Goal: Task Accomplishment & Management: Manage account settings

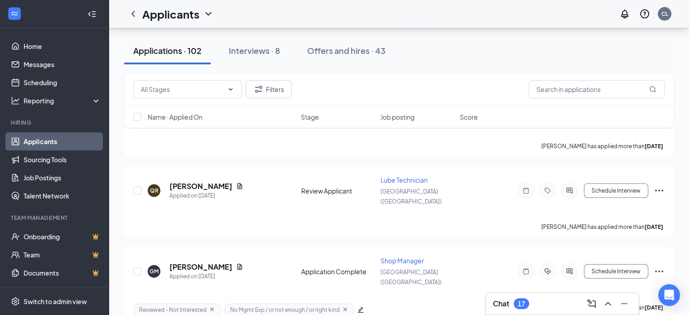
scroll to position [1901, 0]
click at [233, 85] on span at bounding box center [187, 89] width 109 height 18
click at [181, 154] on div "Review Applicant (758)" at bounding box center [173, 152] width 66 height 10
type input "Review Applicant (758)"
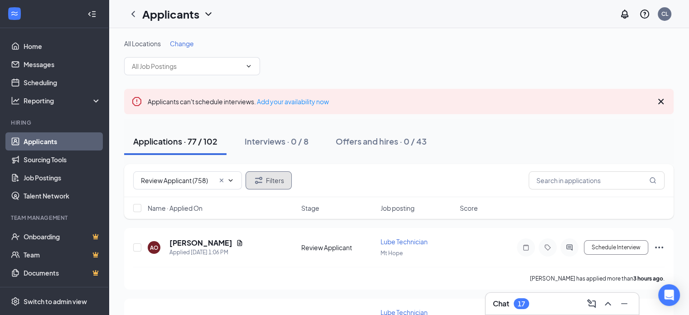
click at [267, 177] on button "Filters" at bounding box center [269, 180] width 46 height 18
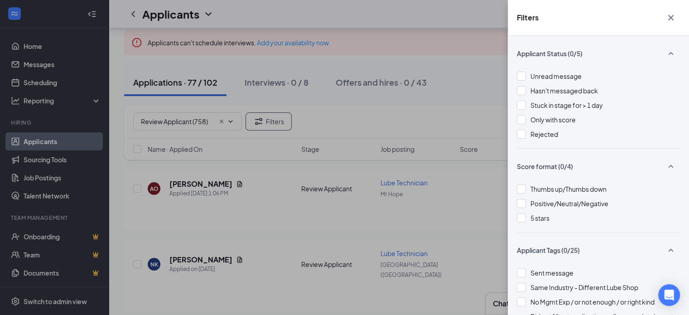
click at [673, 19] on icon "Cross" at bounding box center [670, 17] width 5 height 5
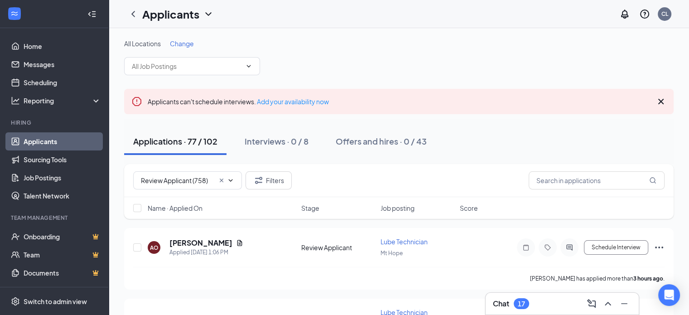
click at [145, 45] on span "All Locations" at bounding box center [142, 43] width 37 height 8
click at [188, 44] on span "Change" at bounding box center [182, 43] width 24 height 8
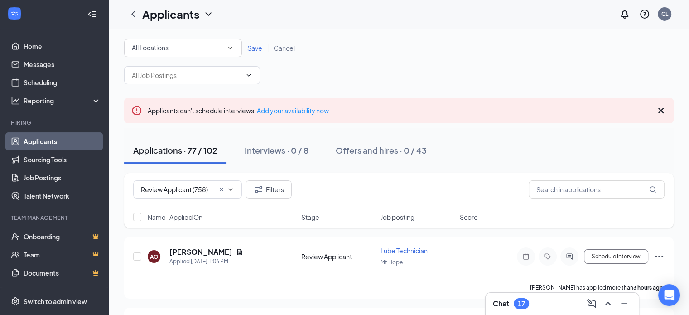
click at [236, 46] on div "All Locations All Locations" at bounding box center [183, 48] width 118 height 18
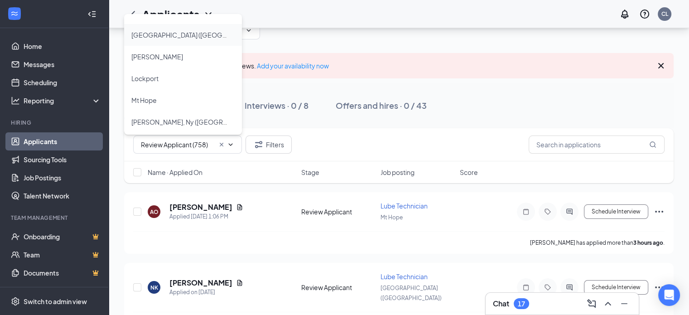
scroll to position [39, 0]
click at [187, 125] on span "[PERSON_NAME], Ny ([GEOGRAPHIC_DATA]) 1788" at bounding box center [179, 120] width 96 height 11
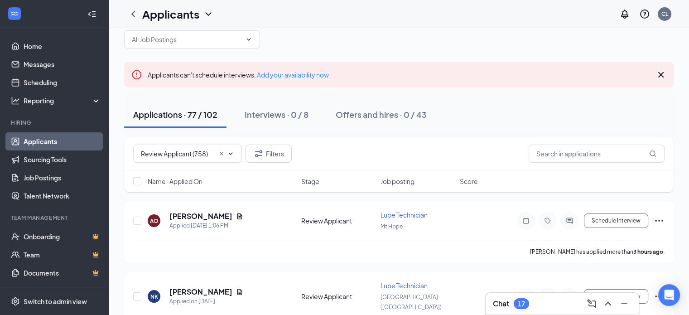
scroll to position [0, 0]
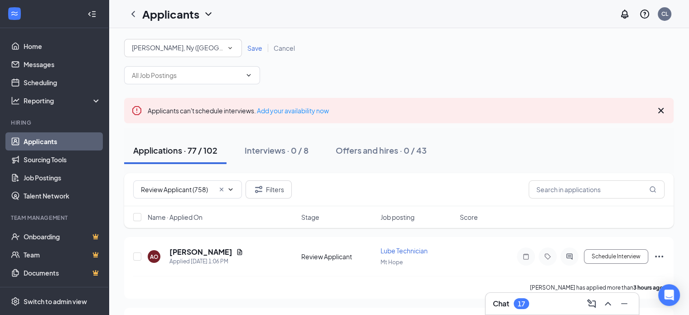
click at [256, 48] on span "Save" at bounding box center [254, 48] width 15 height 8
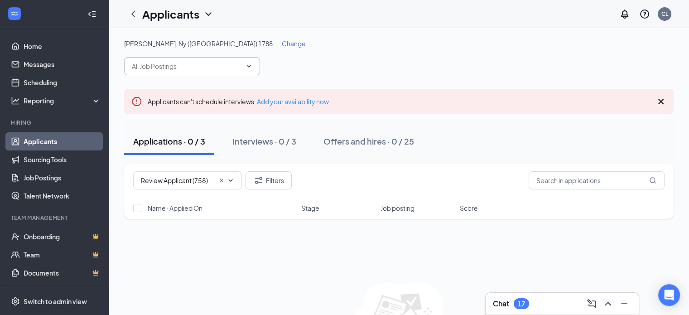
click at [197, 67] on input "text" at bounding box center [187, 66] width 110 height 10
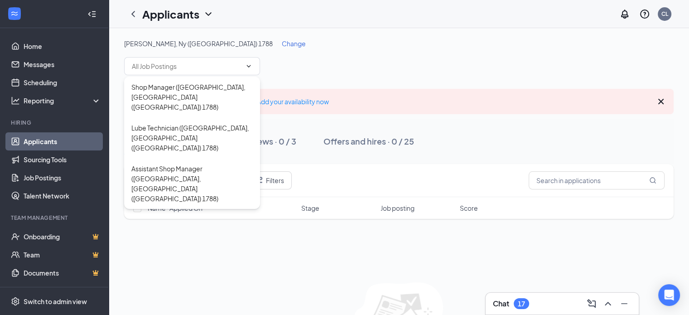
click at [315, 48] on div "[PERSON_NAME], Ny ([GEOGRAPHIC_DATA]) 1788 Change" at bounding box center [399, 43] width 550 height 9
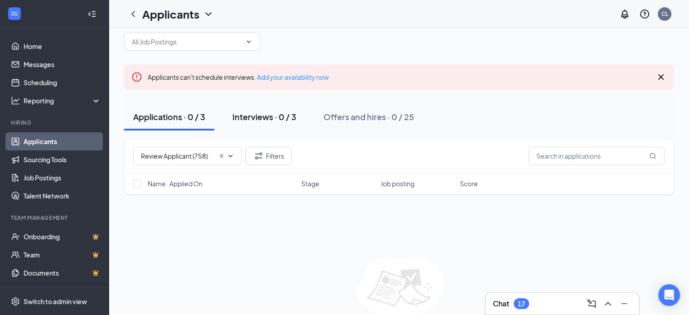
scroll to position [25, 0]
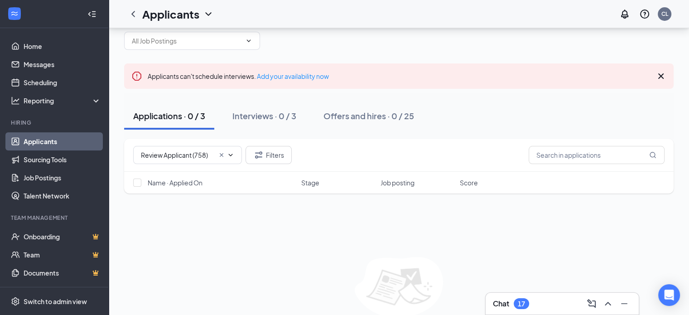
click at [170, 117] on div "Applications · 0 / 3" at bounding box center [169, 115] width 72 height 11
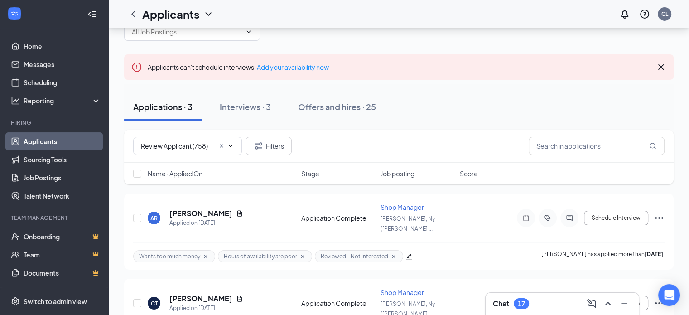
scroll to position [24, 0]
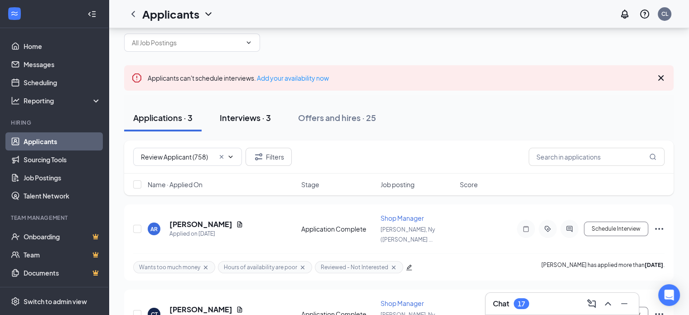
click at [239, 116] on div "Interviews · 3" at bounding box center [245, 117] width 51 height 11
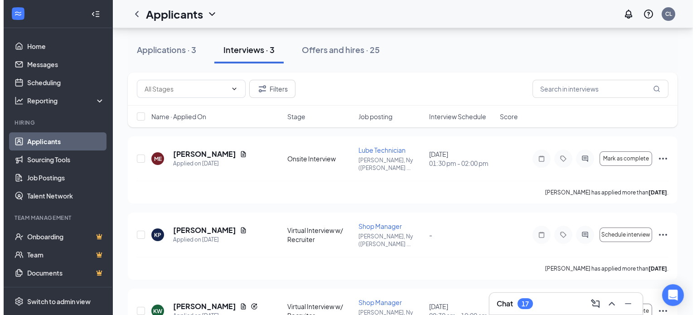
scroll to position [95, 0]
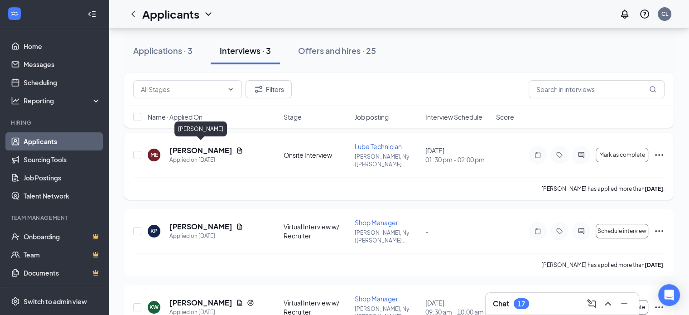
click at [217, 148] on h5 "[PERSON_NAME]" at bounding box center [201, 150] width 63 height 10
